Goal: Communication & Community: Answer question/provide support

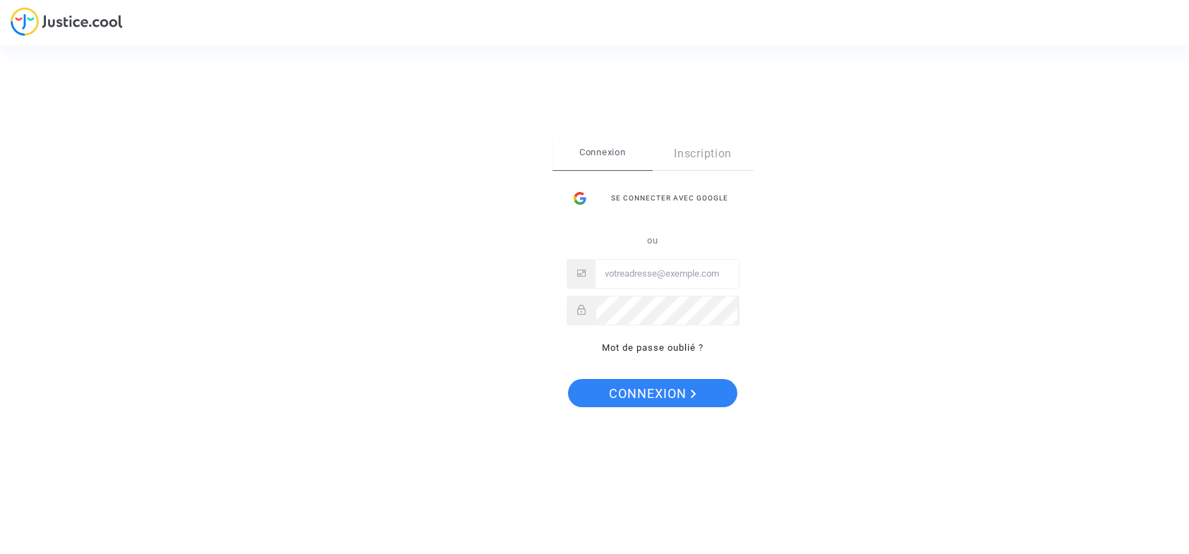
type input "[EMAIL_ADDRESS][DOMAIN_NAME]"
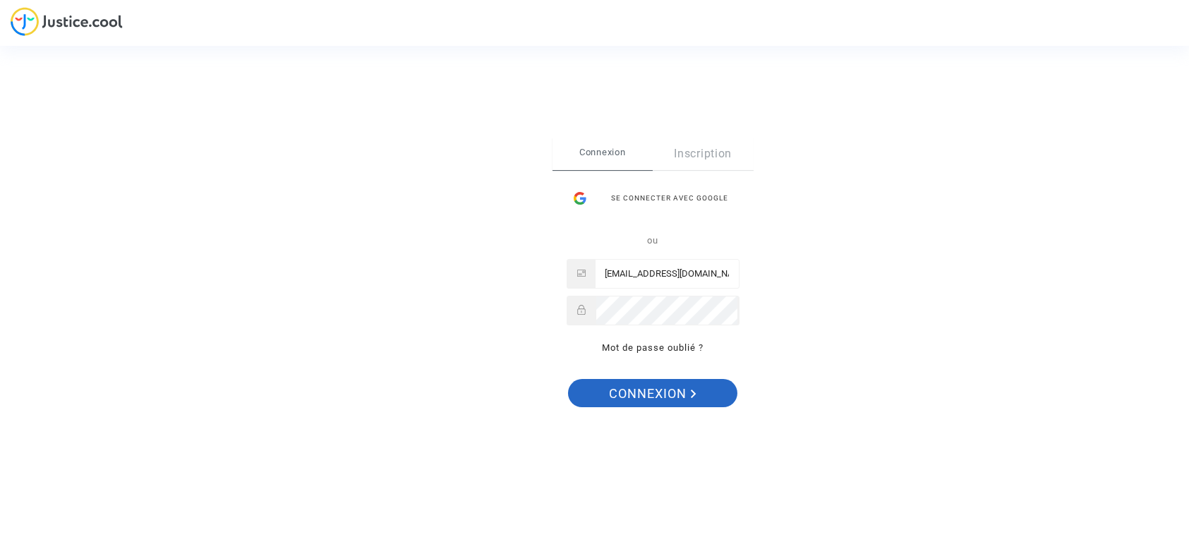
click at [672, 393] on span "Connexion" at bounding box center [653, 394] width 87 height 30
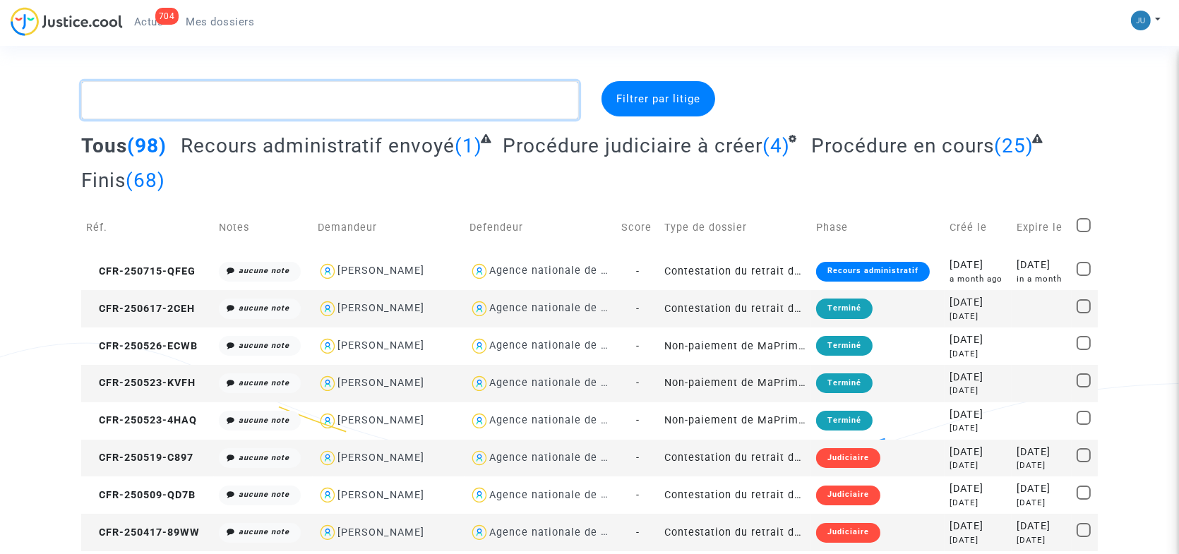
click at [298, 98] on textarea at bounding box center [330, 100] width 498 height 38
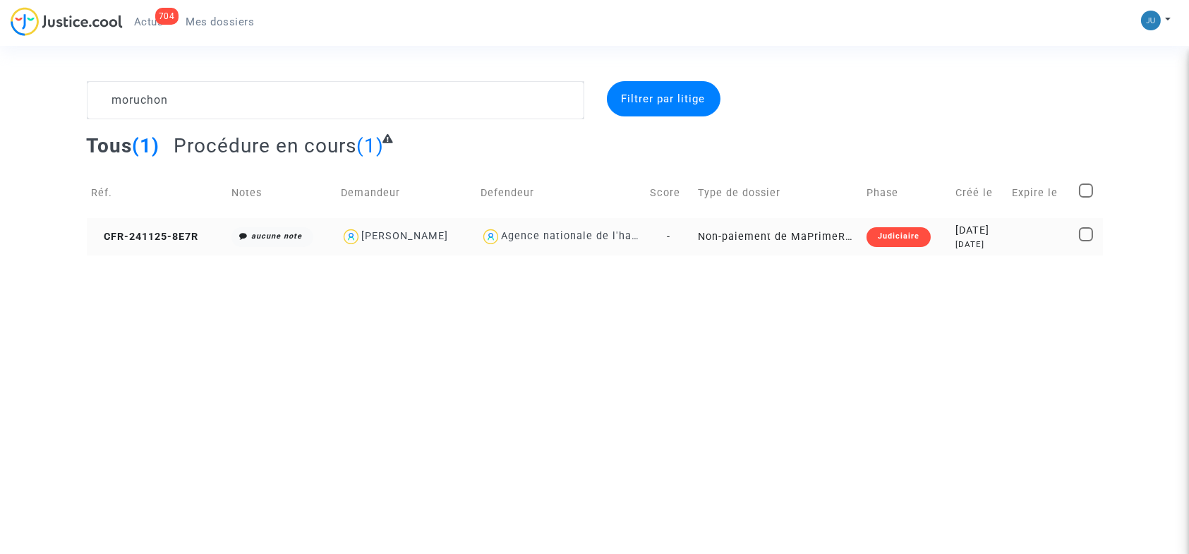
click at [736, 232] on td "Non-paiement de MaPrimeRenov' par l'ANAH (mandataire)" at bounding box center [777, 236] width 169 height 37
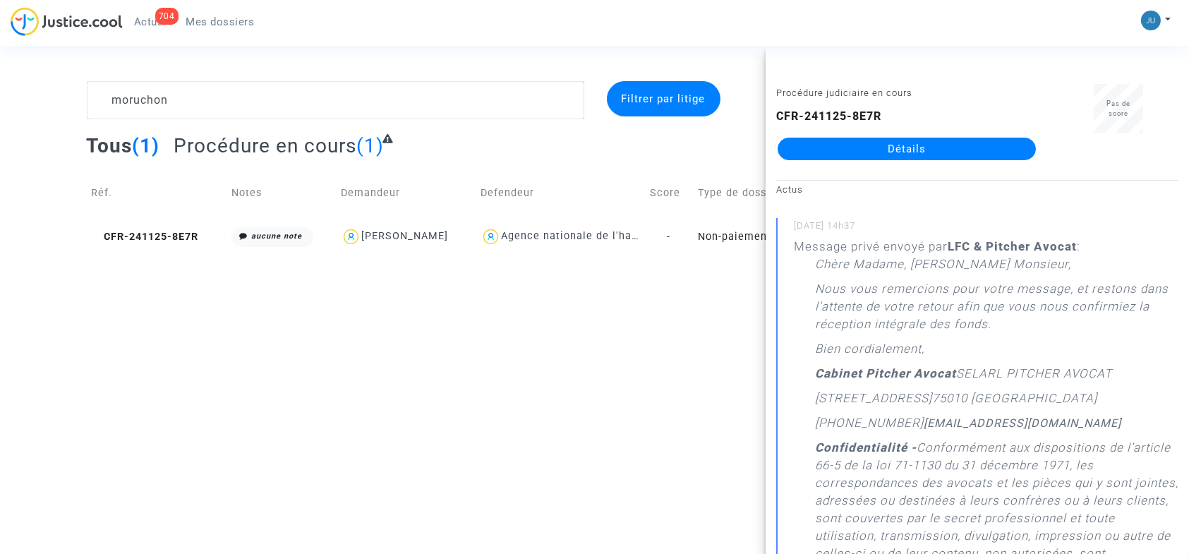
click at [573, 255] on html "704 Actus Mes dossiers Mon profil Paramètres Déconnexion moruchon Filtrer par l…" at bounding box center [594, 127] width 1189 height 255
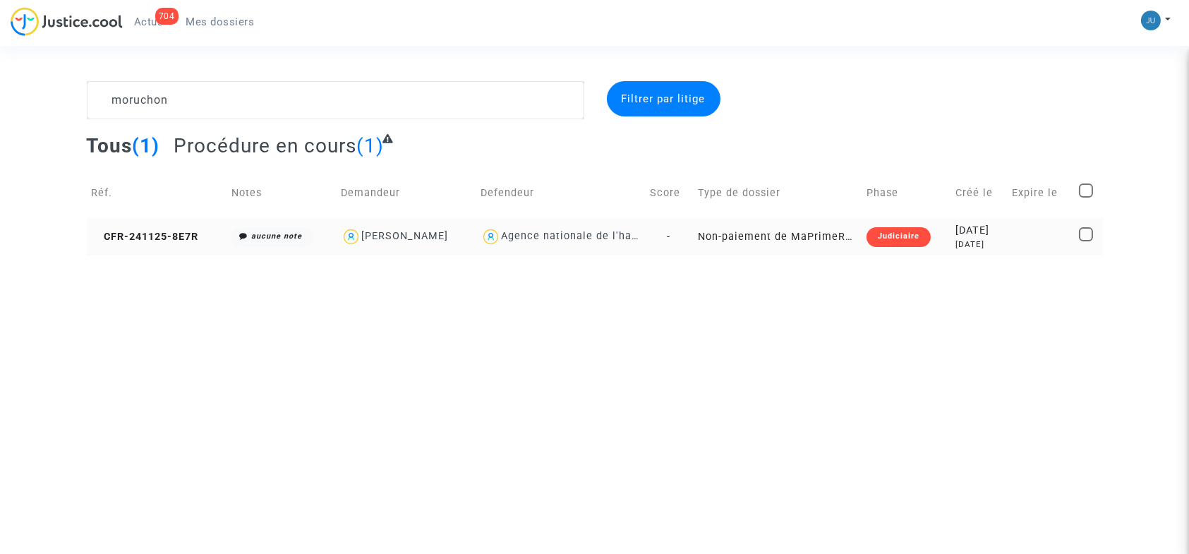
click at [728, 232] on td "Non-paiement de MaPrimeRenov' par l'ANAH (mandataire)" at bounding box center [777, 236] width 169 height 37
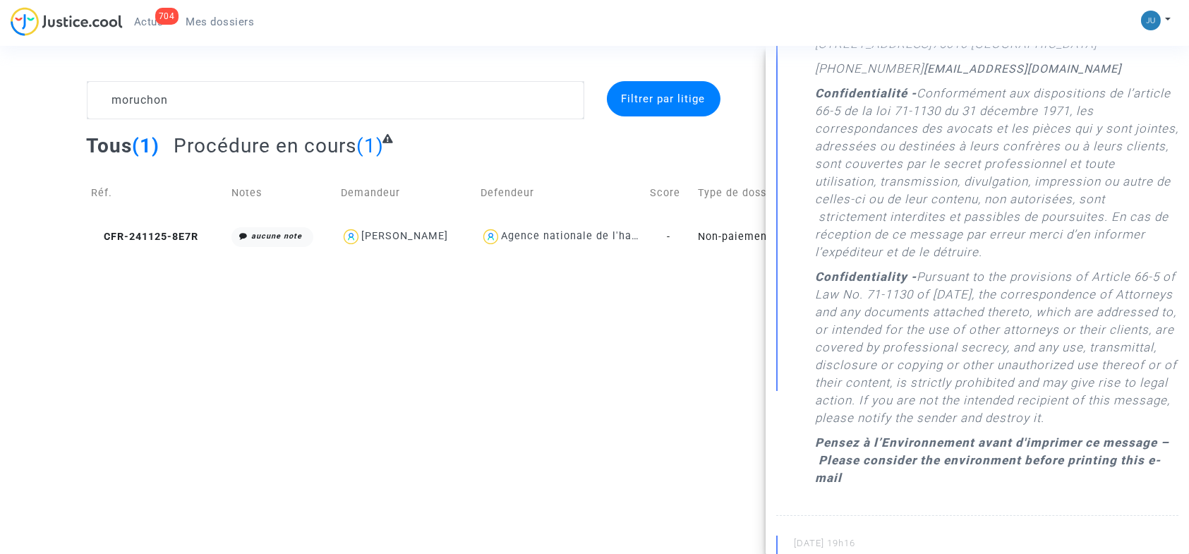
scroll to position [141, 0]
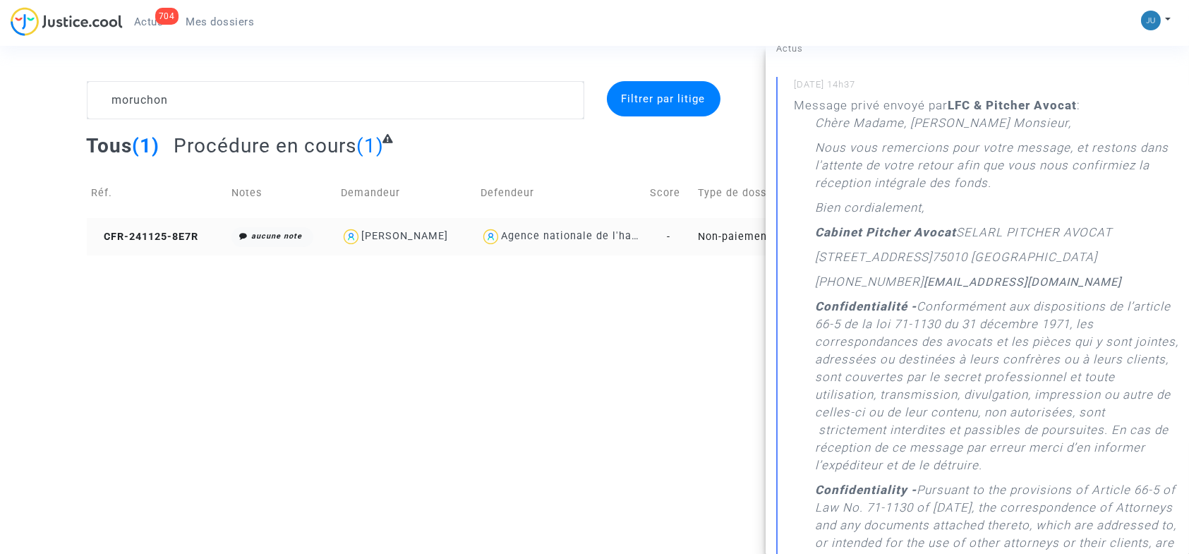
click at [430, 236] on div "Matthieu MORUCHON" at bounding box center [404, 236] width 87 height 12
type textarea "moruchon @"Matthieu MORUCHON" @"LFC & Pitcher Avocat""
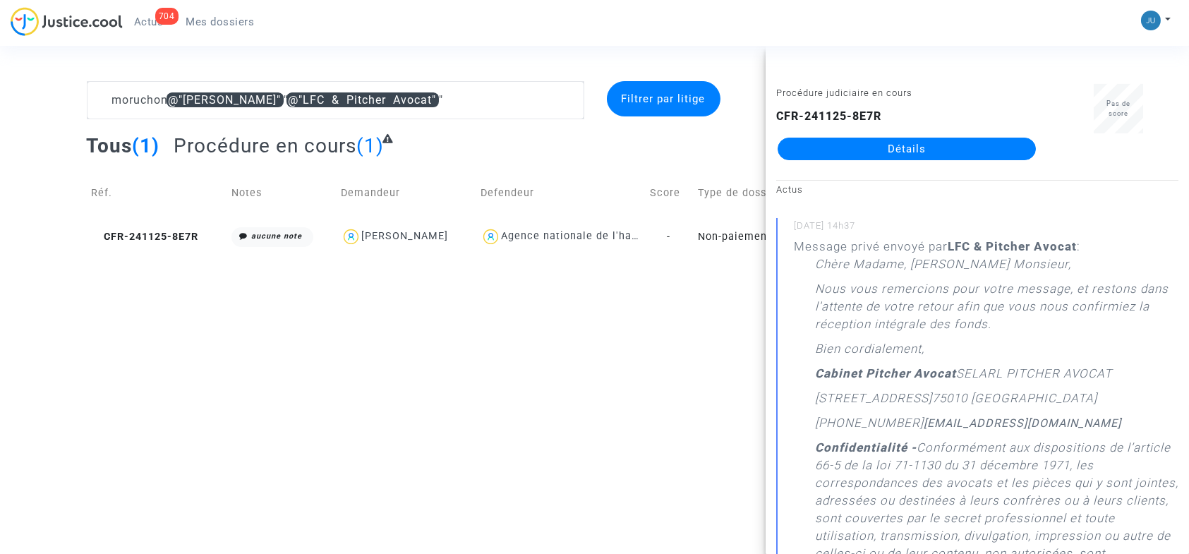
click at [963, 145] on link "Détails" at bounding box center [907, 149] width 258 height 23
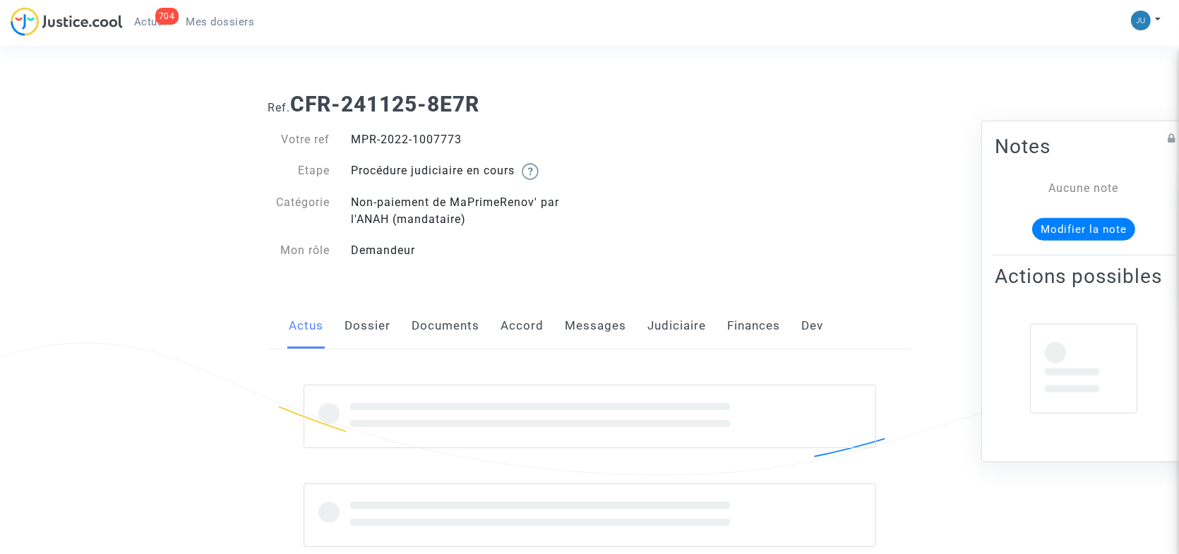
click at [596, 327] on link "Messages" at bounding box center [595, 326] width 61 height 47
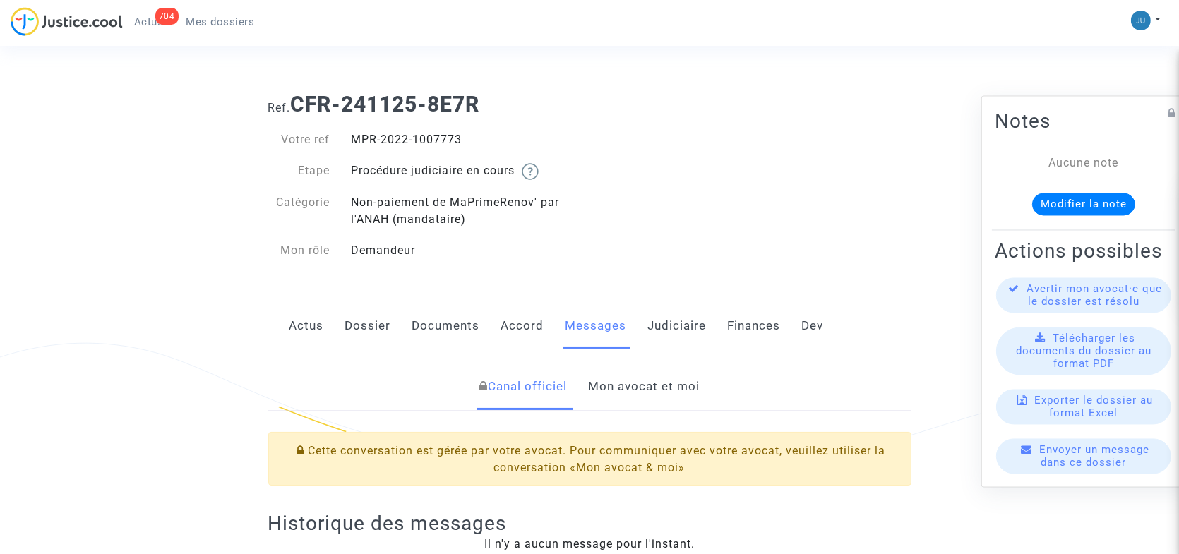
click at [644, 391] on link "Mon avocat et moi" at bounding box center [644, 386] width 112 height 47
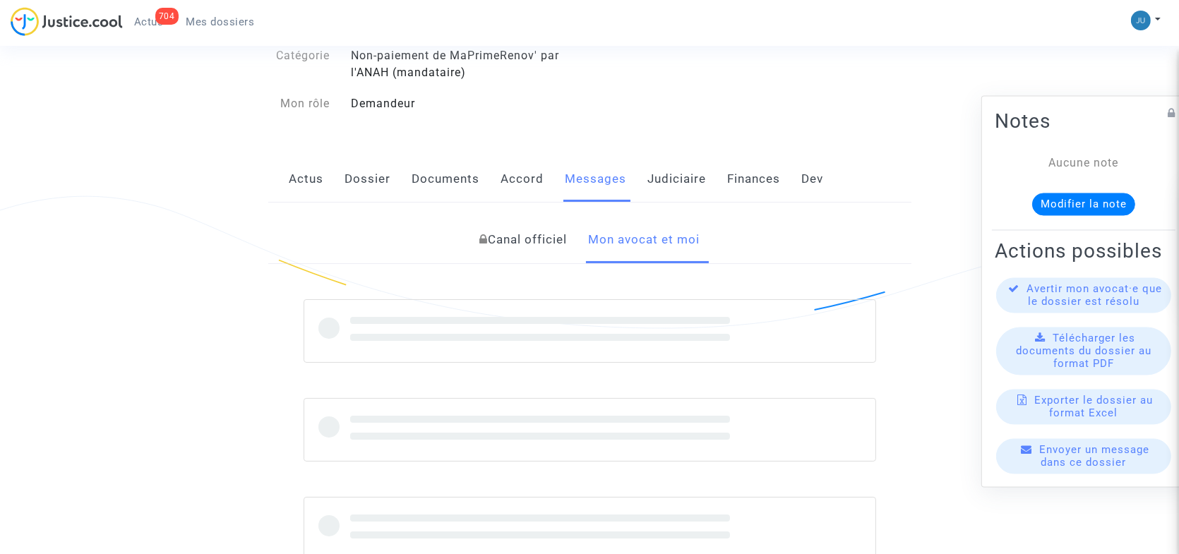
scroll to position [349, 0]
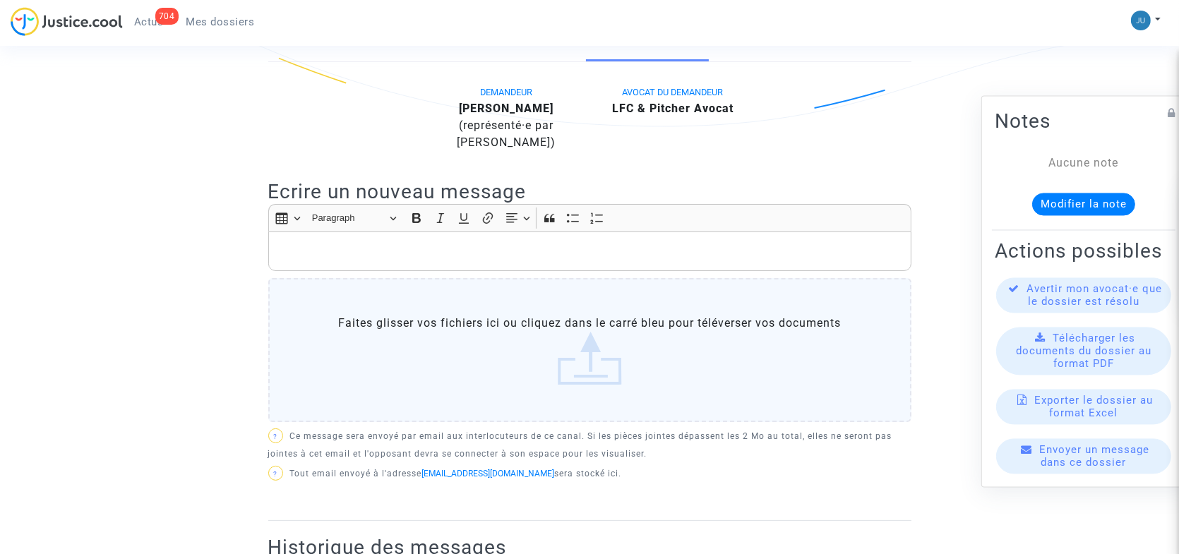
click at [403, 333] on label "Faites glisser vos fichiers ici ou cliquez dans le carré bleu pour téléverser v…" at bounding box center [589, 350] width 643 height 144
click at [0, 0] on input "Faites glisser vos fichiers ici ou cliquez dans le carré bleu pour téléverser v…" at bounding box center [0, 0] width 0 height 0
click at [409, 262] on div "Rich Text Editor, main" at bounding box center [589, 251] width 643 height 40
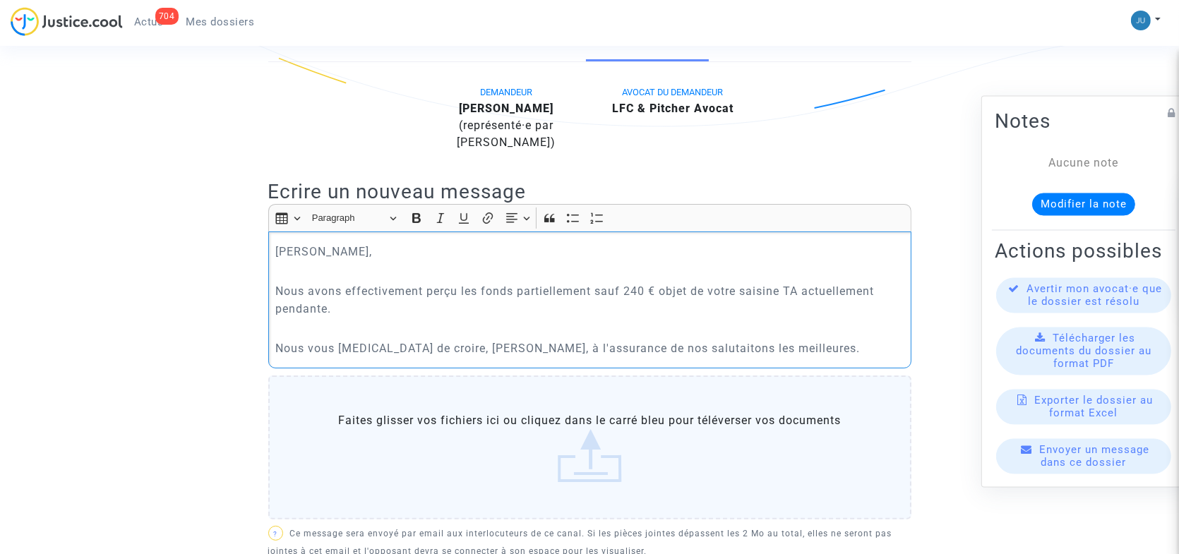
click at [476, 344] on p "Nous vous prions de croire, Cher Mâitre, à l'assurance de nos salutaitons les m…" at bounding box center [589, 348] width 628 height 18
click at [667, 347] on p "Nous vous prions de croire, Cher Maître, à l'assurance de nos salutaitons les m…" at bounding box center [589, 348] width 628 height 18
click at [780, 351] on p "Nous vous prions de croire, Cher Maître, à l'assurance de nos salutations les m…" at bounding box center [589, 348] width 628 height 18
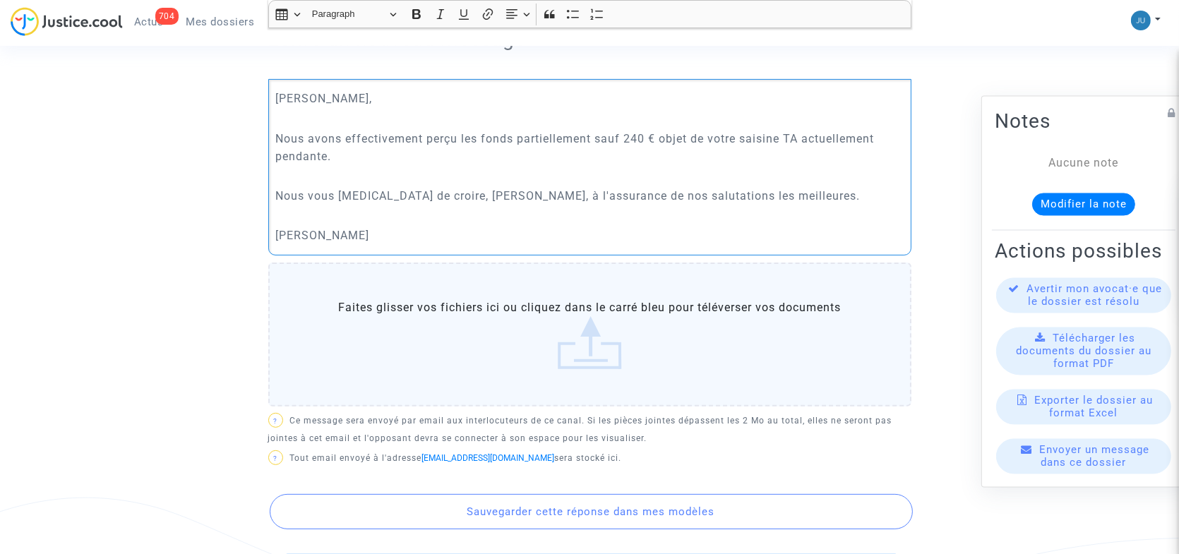
scroll to position [560, 0]
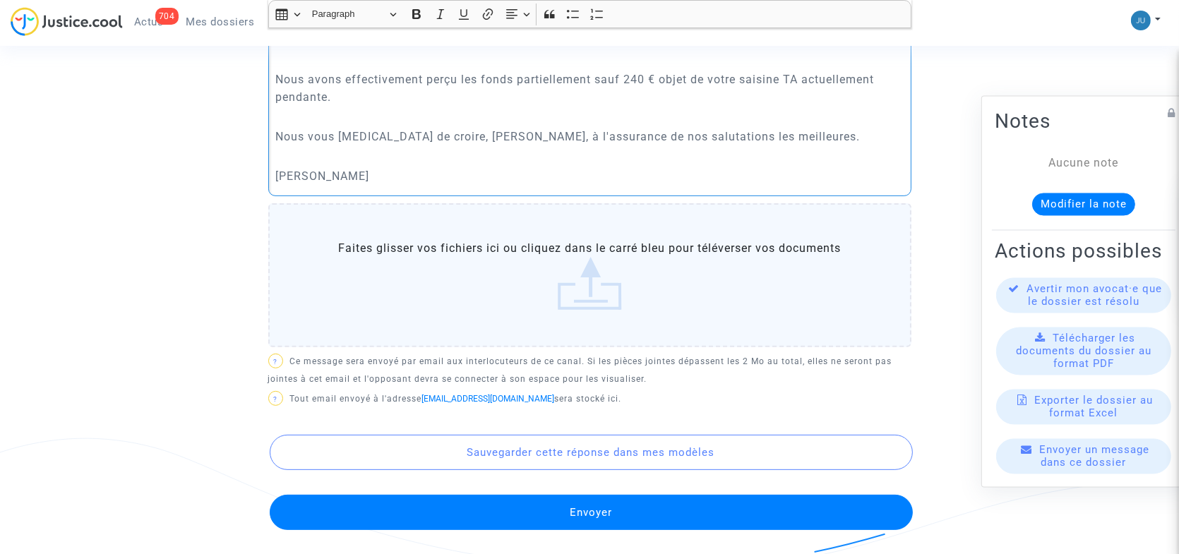
click at [589, 515] on button "Envoyer" at bounding box center [591, 512] width 643 height 35
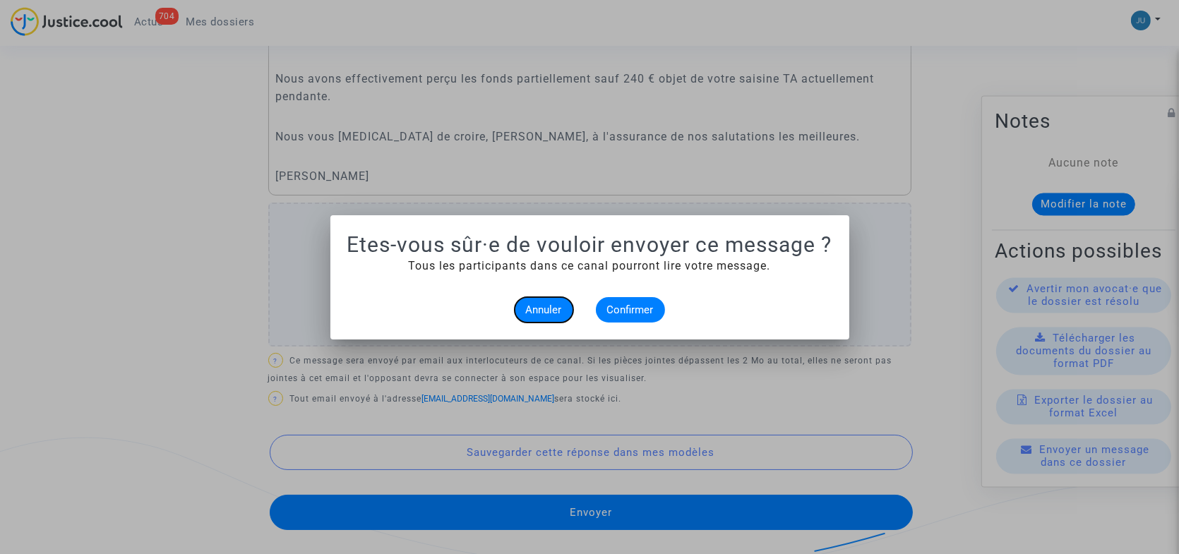
scroll to position [0, 0]
click at [620, 306] on span "Confirmer" at bounding box center [630, 309] width 47 height 13
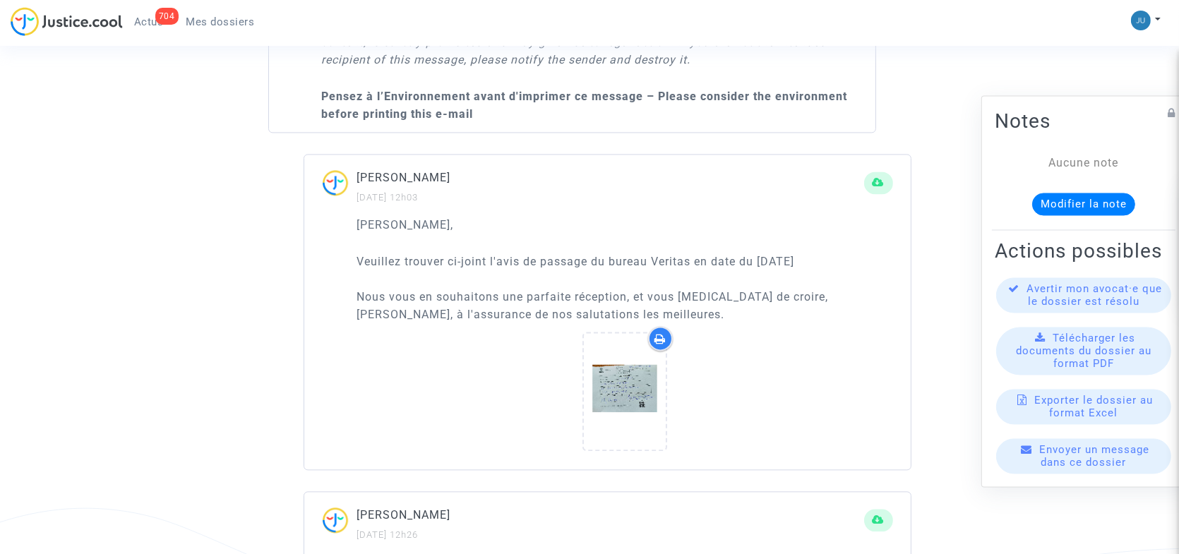
scroll to position [3911, 0]
